Goal: Navigation & Orientation: Understand site structure

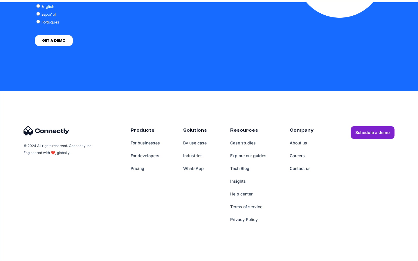
scroll to position [2391, 0]
